Goal: Information Seeking & Learning: Find specific fact

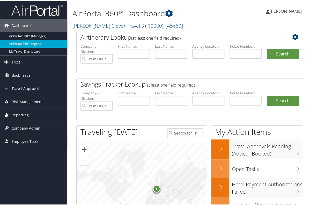
click at [25, 137] on span "Employee Tools" at bounding box center [25, 140] width 27 height 13
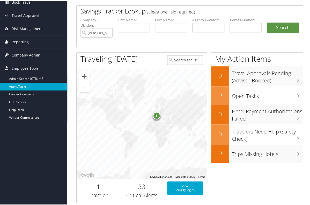
scroll to position [74, 0]
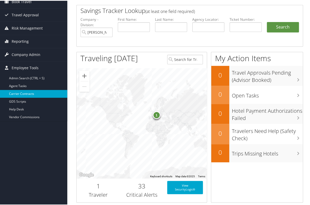
click at [33, 91] on link "Carrier Contracts" at bounding box center [33, 93] width 67 height 8
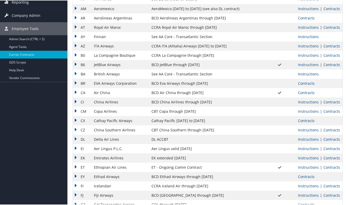
scroll to position [90, 0]
click at [310, 139] on link "Contracts" at bounding box center [331, 138] width 17 height 5
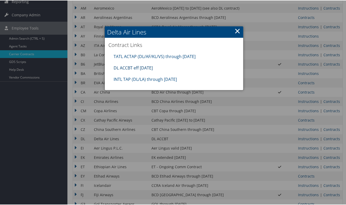
click at [133, 67] on link "DL ACCBT eff [DATE]" at bounding box center [133, 68] width 39 height 6
click at [142, 56] on link "TATL ACTAP (DL/AF/KL/VS) through [DATE]" at bounding box center [155, 56] width 82 height 6
click at [235, 31] on link "×" at bounding box center [237, 30] width 6 height 10
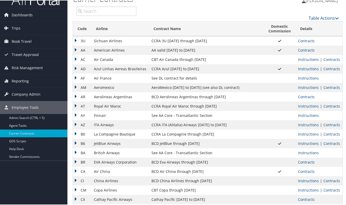
scroll to position [10, 0]
click at [103, 10] on input "search" at bounding box center [106, 10] width 60 height 9
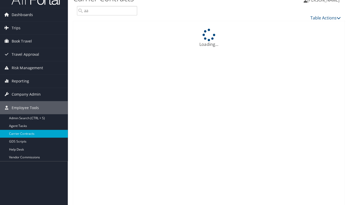
scroll to position [0, 0]
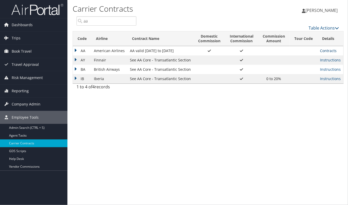
click at [310, 50] on link "Contracts" at bounding box center [328, 50] width 17 height 5
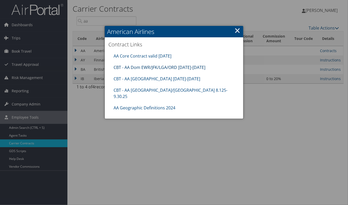
click at [155, 66] on link "CBT - AA Dom EWR/JFK/LGA/ORD [DATE]-[DATE]" at bounding box center [160, 68] width 92 height 6
click at [169, 55] on link "AA Core Contract valid [DATE]" at bounding box center [143, 56] width 58 height 6
click at [236, 30] on link "×" at bounding box center [237, 30] width 6 height 10
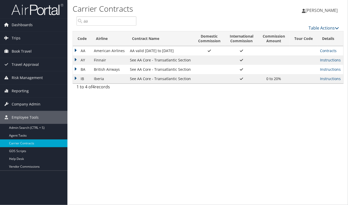
click at [106, 22] on input "aa" at bounding box center [106, 20] width 60 height 9
type input "a"
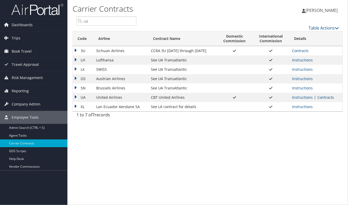
click at [310, 96] on link "Contracts" at bounding box center [325, 97] width 17 height 5
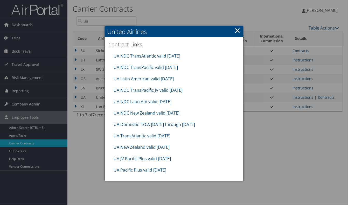
click at [152, 125] on link "UA Domestic TZCA [DATE] through [DATE]" at bounding box center [154, 124] width 81 height 6
click at [238, 30] on link "×" at bounding box center [237, 30] width 6 height 10
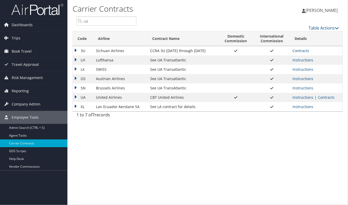
click at [124, 23] on input "ua" at bounding box center [106, 20] width 60 height 9
type input "u"
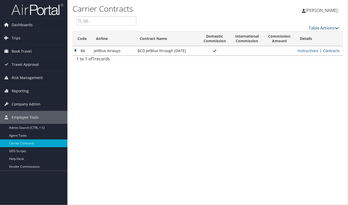
type input "b6"
click at [310, 51] on link "Contracts" at bounding box center [331, 50] width 17 height 5
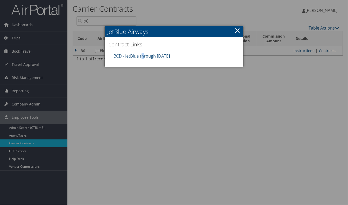
click at [143, 55] on div "BCD - JetBlue through [DATE]" at bounding box center [174, 55] width 126 height 11
click at [143, 55] on link "BCD - JetBlue through [DATE]" at bounding box center [142, 56] width 56 height 6
click at [236, 31] on link "×" at bounding box center [237, 30] width 6 height 10
